Goal: Task Accomplishment & Management: Use online tool/utility

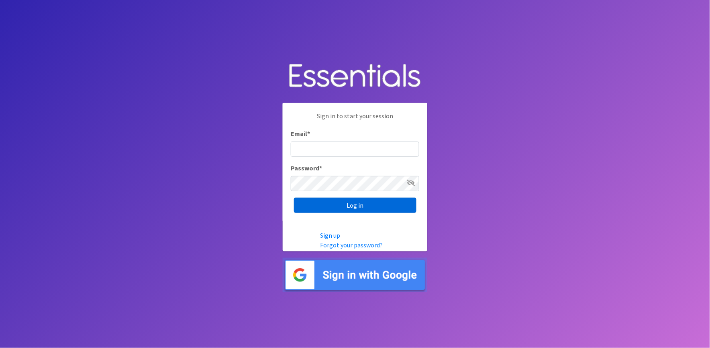
type input "shannon@HeartofOhiodiaperbank.org"
drag, startPoint x: 314, startPoint y: 204, endPoint x: 310, endPoint y: 206, distance: 4.9
click at [314, 203] on input "Log in" at bounding box center [355, 205] width 122 height 15
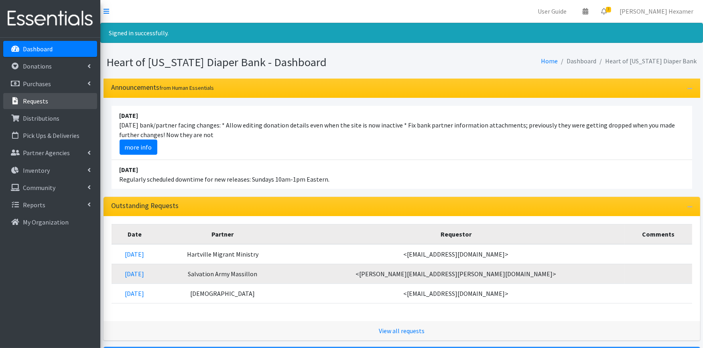
click at [33, 102] on p "Requests" at bounding box center [35, 101] width 25 height 8
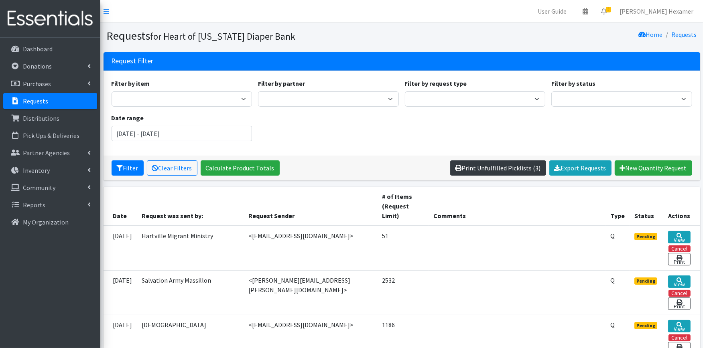
click at [529, 167] on link "Print Unfulfilled Picklists (3)" at bounding box center [498, 168] width 96 height 15
